Goal: Information Seeking & Learning: Learn about a topic

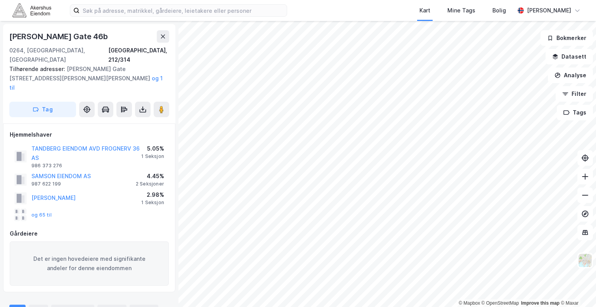
click at [86, 229] on div "Gårdeiere" at bounding box center [89, 233] width 159 height 9
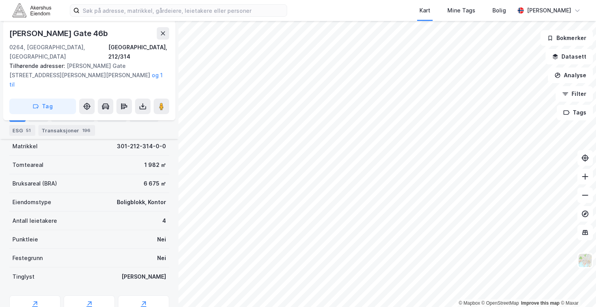
scroll to position [284, 0]
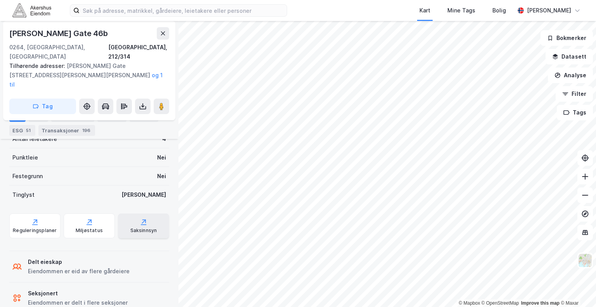
click at [140, 218] on icon at bounding box center [144, 222] width 8 height 8
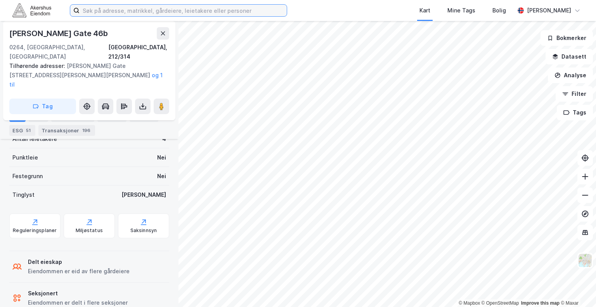
click at [128, 12] on input at bounding box center [183, 11] width 207 height 12
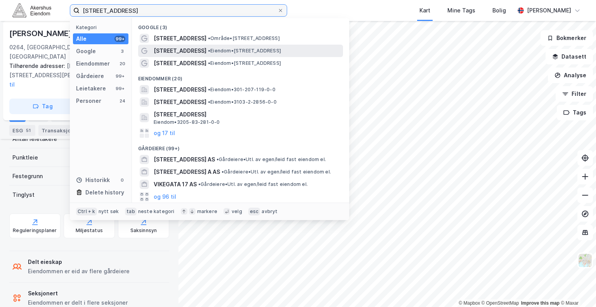
type input "[STREET_ADDRESS]"
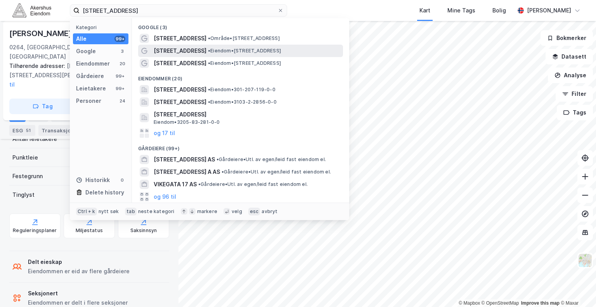
click at [173, 51] on span "[STREET_ADDRESS]" at bounding box center [180, 50] width 53 height 9
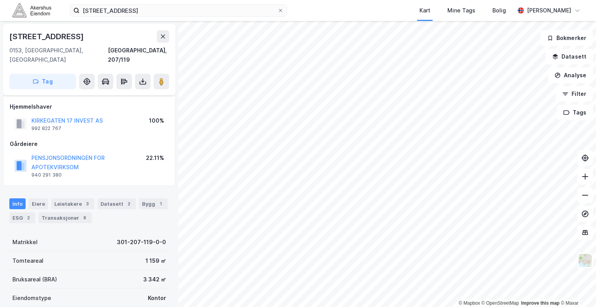
scroll to position [124, 0]
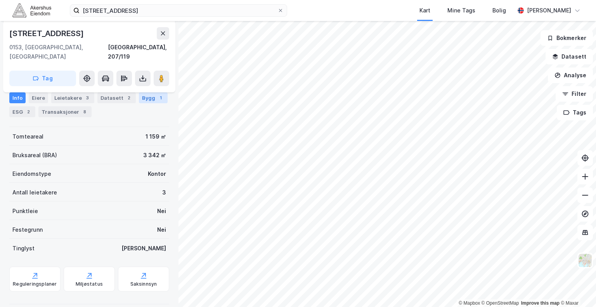
click at [144, 99] on div "Bygg 1" at bounding box center [153, 97] width 29 height 11
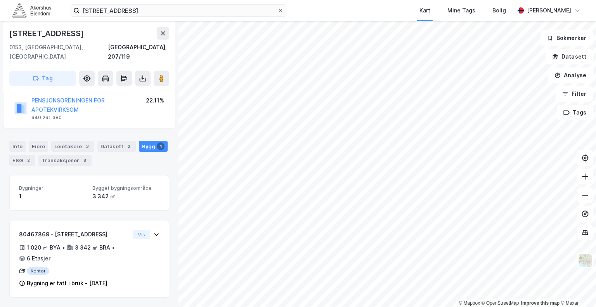
scroll to position [47, 0]
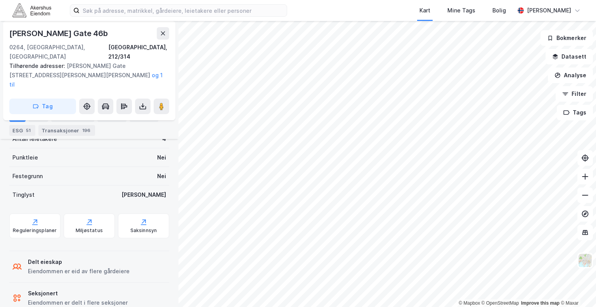
scroll to position [284, 0]
click at [130, 227] on div "Saksinnsyn" at bounding box center [143, 230] width 27 height 6
click at [140, 218] on icon at bounding box center [144, 222] width 8 height 8
